Goal: Book appointment/travel/reservation

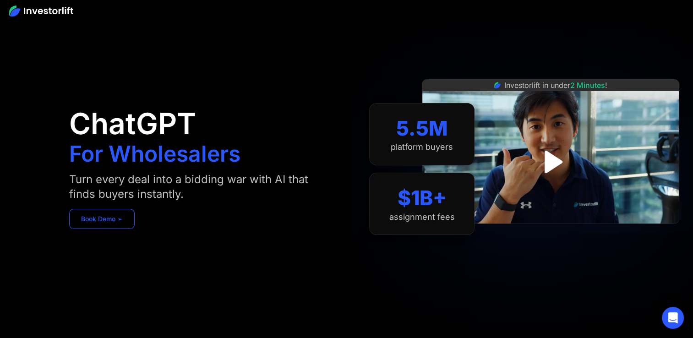
click at [105, 217] on link "Book Demo ➢" at bounding box center [102, 219] width 66 height 20
